Goal: Task Accomplishment & Management: Manage account settings

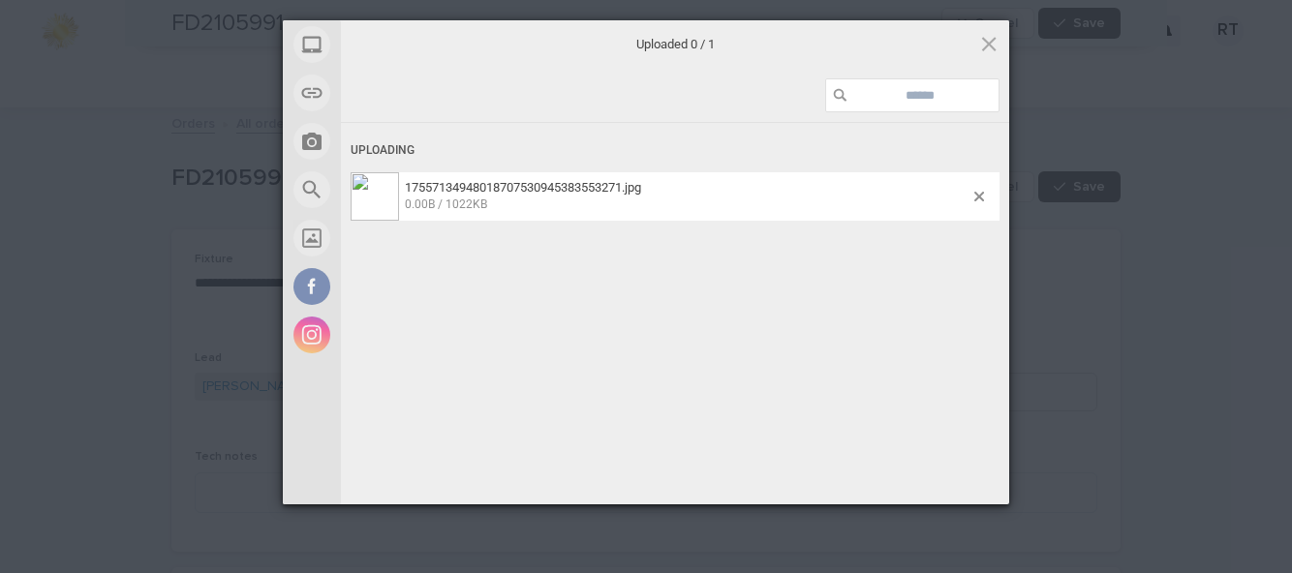
scroll to position [1157, 0]
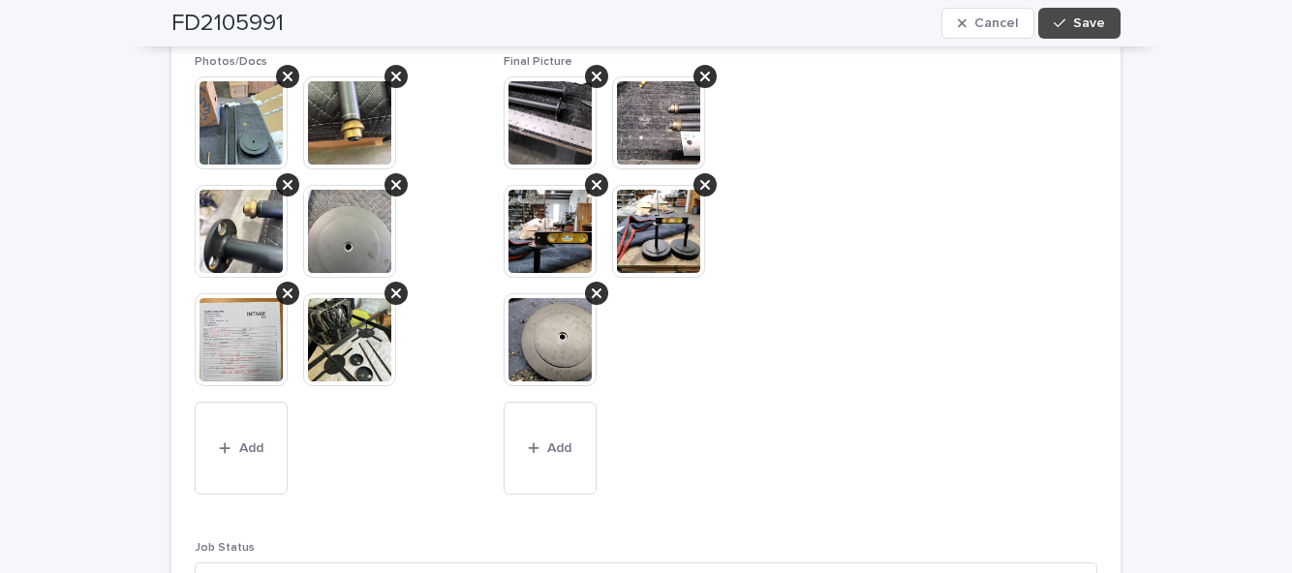
click at [1099, 38] on button "Save" at bounding box center [1079, 23] width 82 height 31
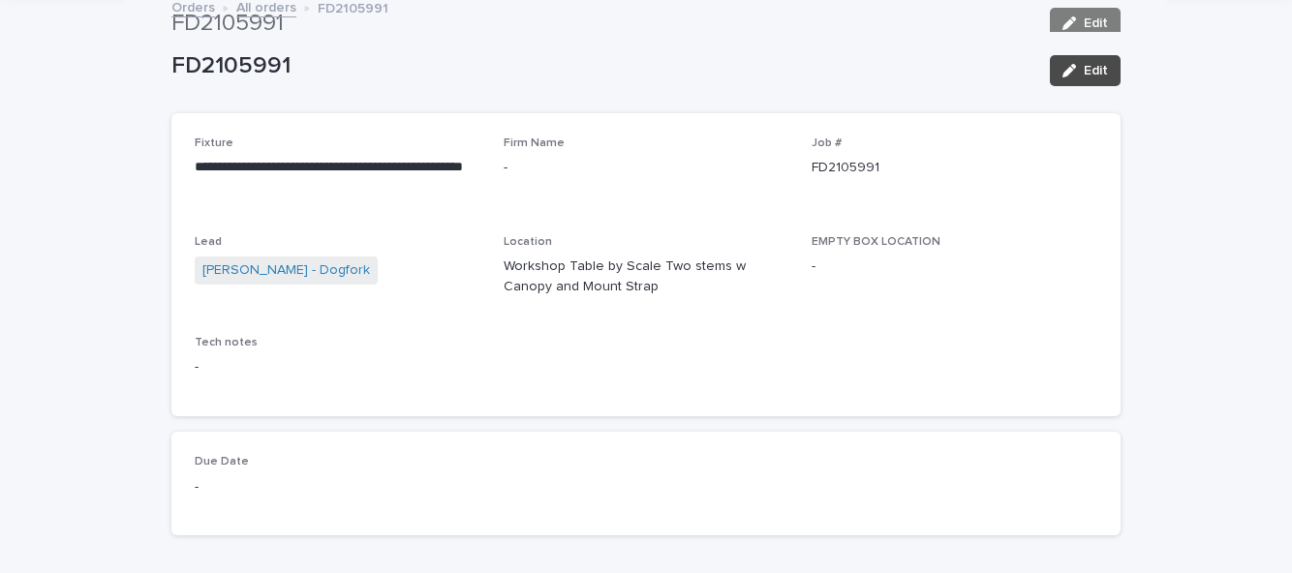
scroll to position [0, 0]
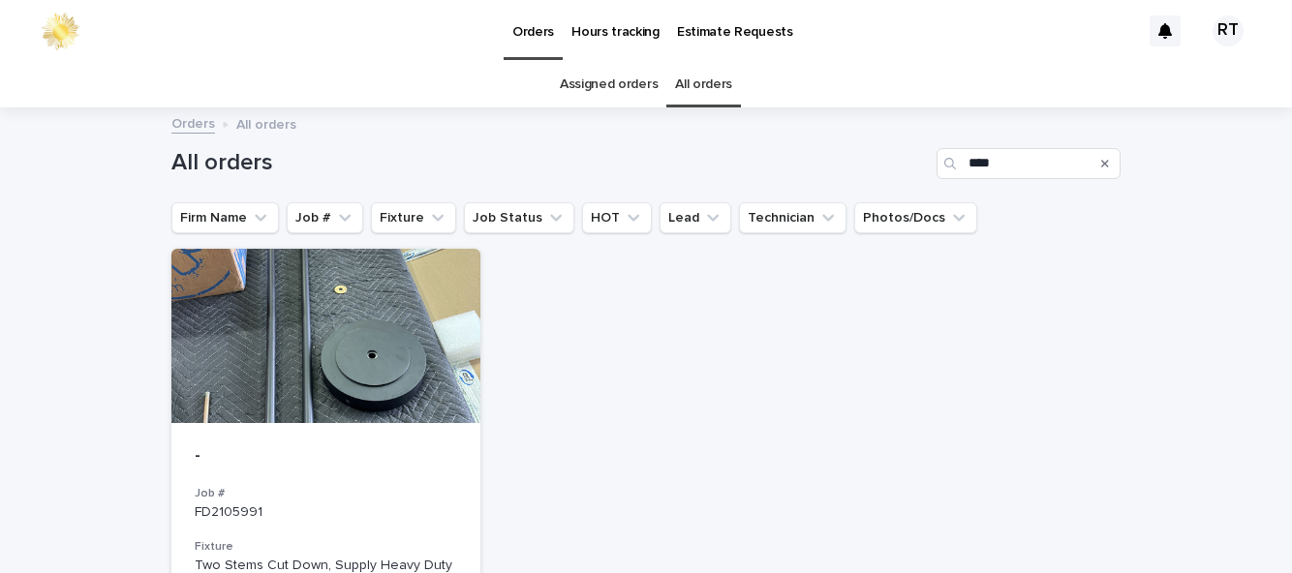
type input "*"
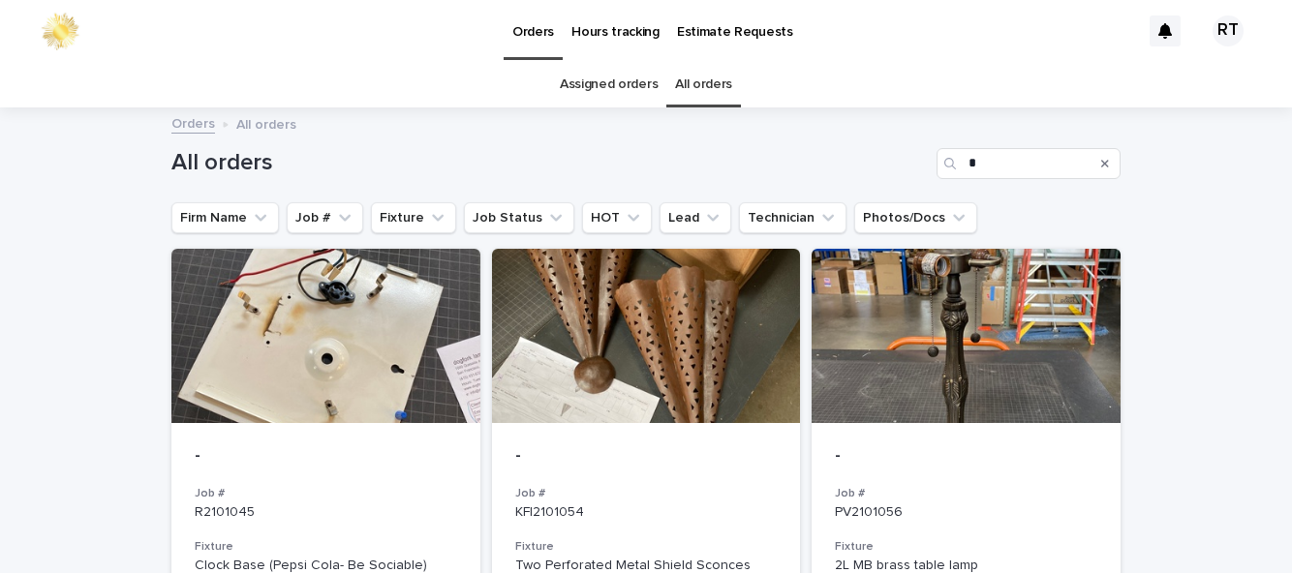
click at [608, 88] on link "Assigned orders" at bounding box center [609, 85] width 98 height 46
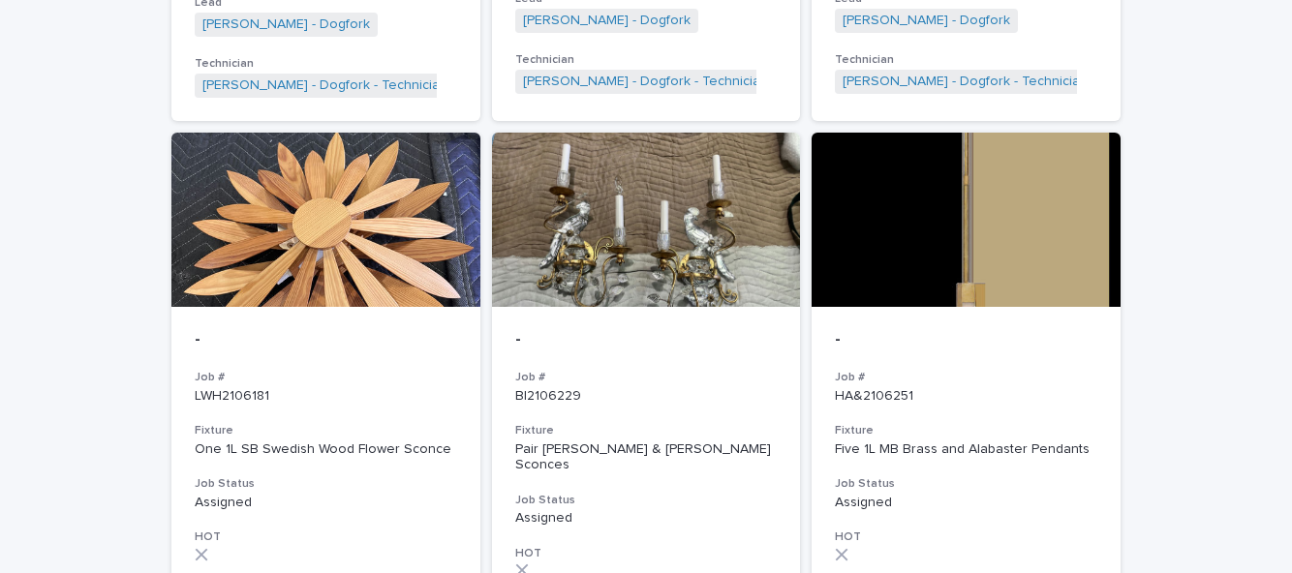
scroll to position [1346, 0]
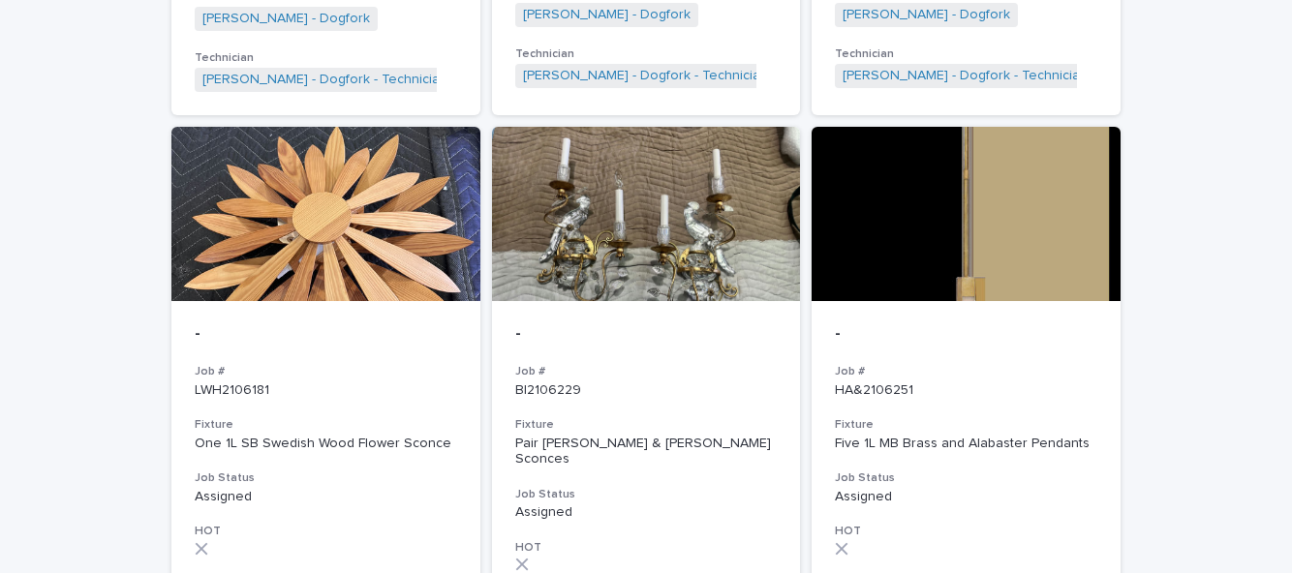
click at [645, 417] on h3 "Fixture" at bounding box center [646, 424] width 263 height 15
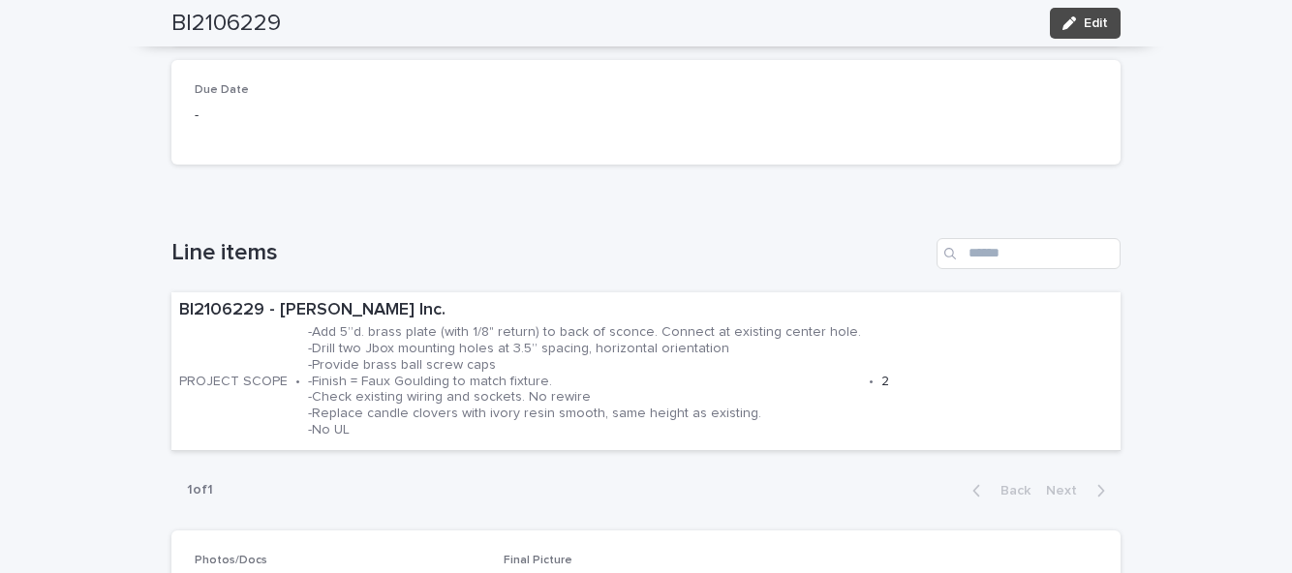
scroll to position [459, 0]
